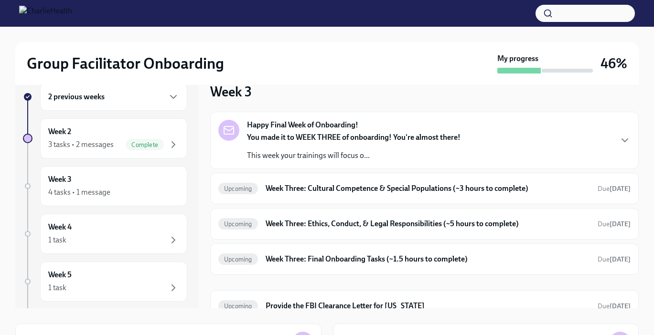
scroll to position [17, 0]
click at [622, 144] on icon "button" at bounding box center [624, 140] width 11 height 11
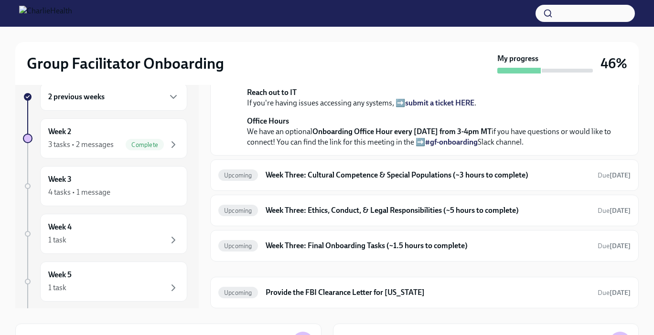
scroll to position [372, 0]
click at [345, 180] on h6 "Week Three: Cultural Competence & Special Populations (~3 hours to complete)" at bounding box center [427, 175] width 324 height 11
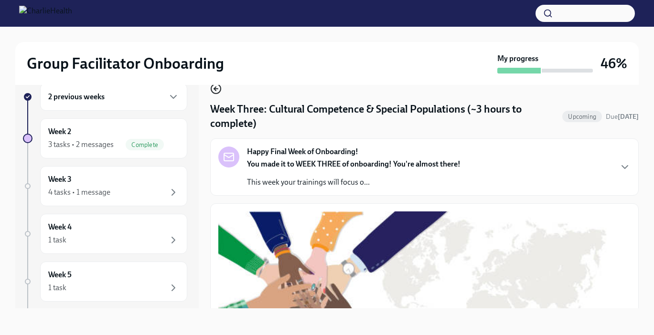
click at [214, 87] on icon "button" at bounding box center [215, 88] width 11 height 11
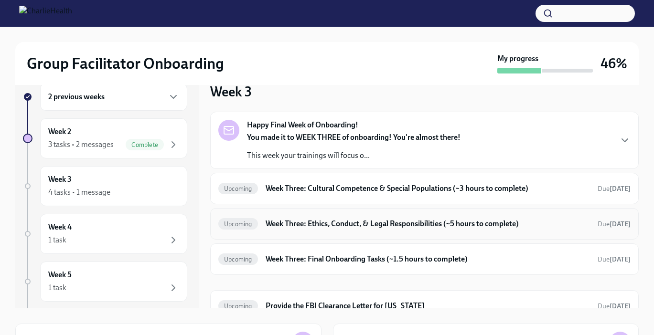
click at [346, 223] on h6 "Week Three: Ethics, Conduct, & Legal Responsibilities (~5 hours to complete)" at bounding box center [427, 224] width 324 height 11
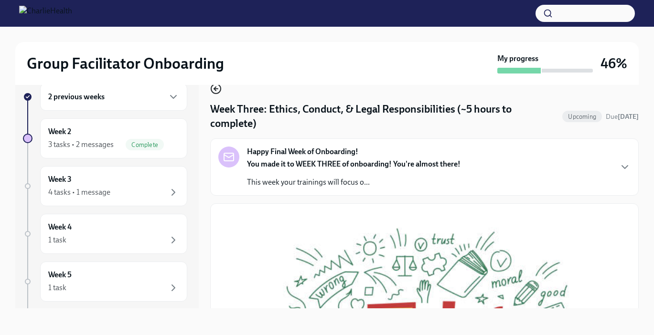
click at [214, 89] on icon "button" at bounding box center [215, 89] width 2 height 4
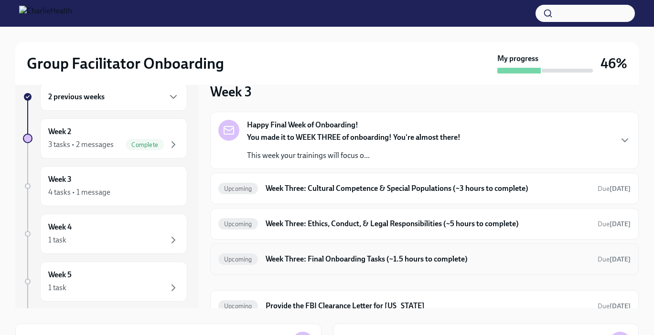
scroll to position [13, 0]
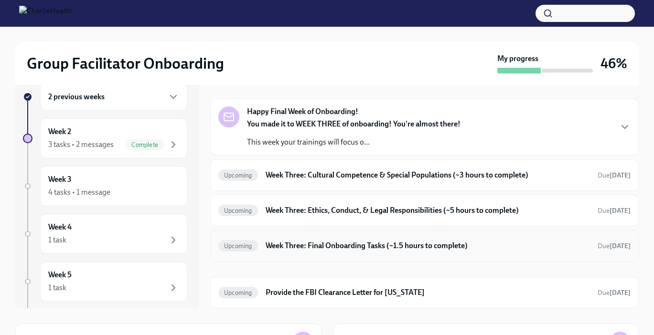
click at [424, 242] on h6 "Week Three: Final Onboarding Tasks (~1.5 hours to complete)" at bounding box center [427, 246] width 324 height 11
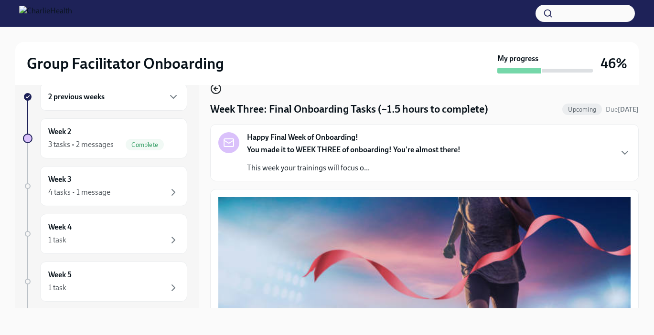
click at [212, 88] on icon "button" at bounding box center [215, 88] width 11 height 11
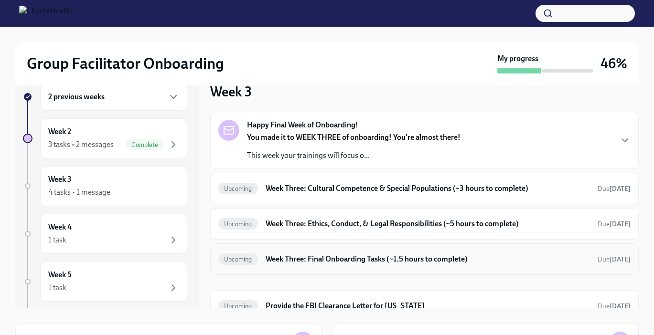
scroll to position [13, 0]
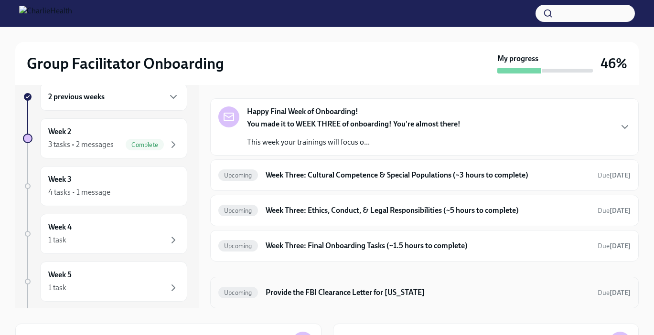
click at [314, 290] on h6 "Provide the FBI Clearance Letter for [US_STATE]" at bounding box center [427, 292] width 324 height 11
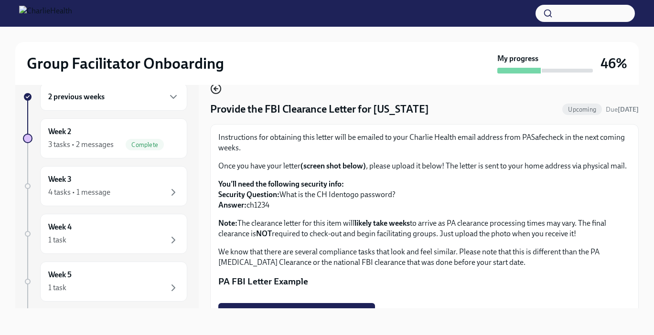
click at [218, 91] on icon "button" at bounding box center [215, 88] width 11 height 11
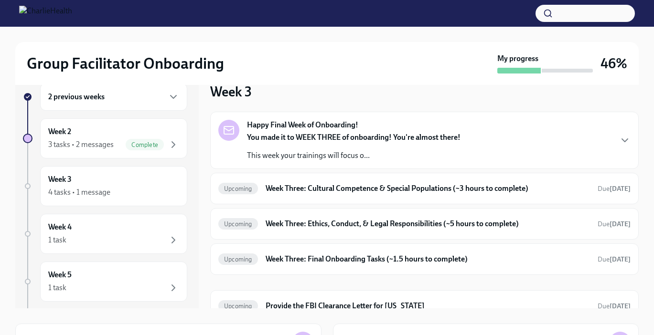
click at [379, 139] on strong "You made it to WEEK THREE of onboarding! You're almost there!" at bounding box center [353, 137] width 213 height 9
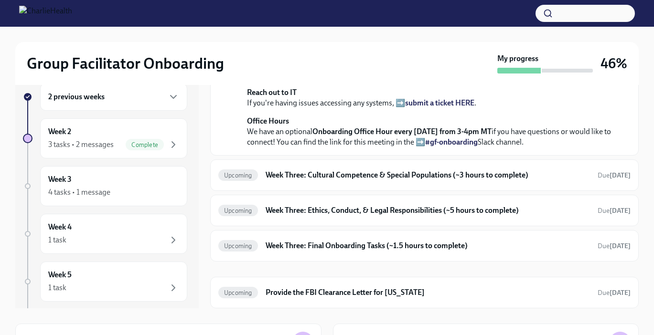
scroll to position [224, 0]
